Goal: Task Accomplishment & Management: Use online tool/utility

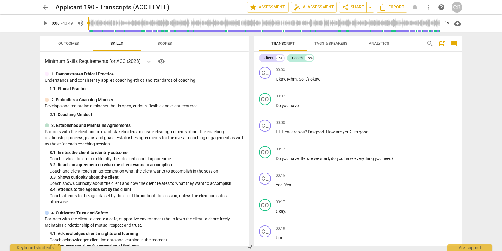
click at [457, 6] on div "CB" at bounding box center [457, 7] width 11 height 11
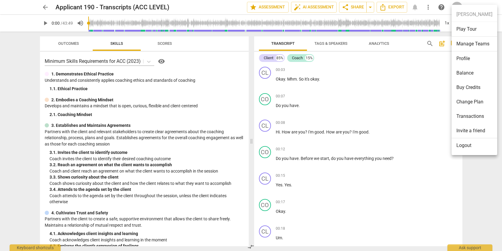
click at [459, 61] on li "Profile" at bounding box center [475, 58] width 46 height 14
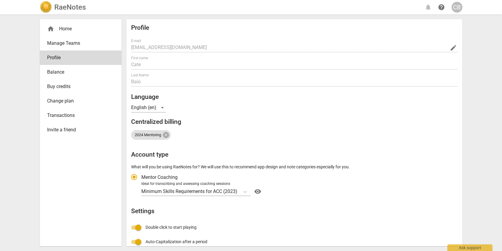
radio input "false"
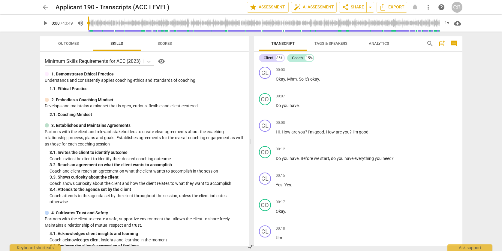
click at [45, 22] on span "play_arrow" at bounding box center [45, 23] width 7 height 7
click at [452, 45] on span "comment" at bounding box center [453, 43] width 7 height 7
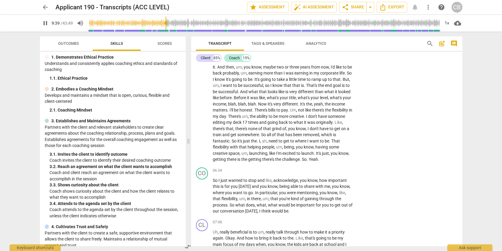
scroll to position [1242, 0]
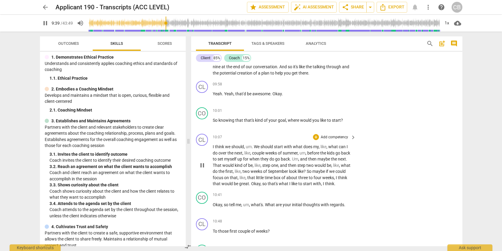
click at [286, 140] on div "10:07 + Add competency keyboard_arrow_right" at bounding box center [285, 137] width 144 height 7
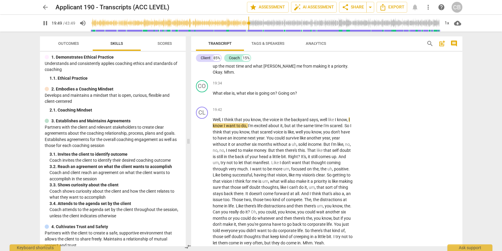
scroll to position [2205, 0]
click at [48, 24] on span "pause" at bounding box center [45, 23] width 7 height 7
type input "1261"
